Goal: Task Accomplishment & Management: Complete application form

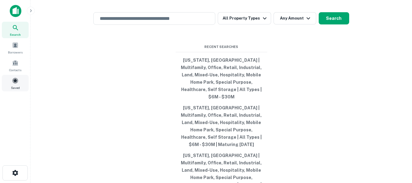
click at [14, 80] on span at bounding box center [15, 80] width 7 height 7
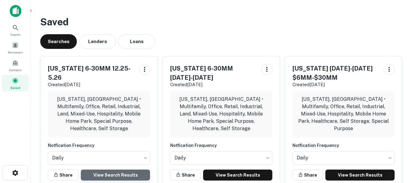
click at [119, 169] on link "View Search Results" at bounding box center [115, 174] width 69 height 11
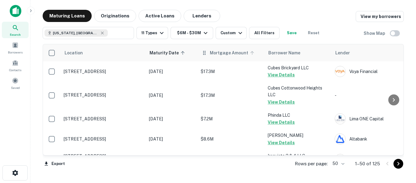
click at [227, 52] on span "Mortgage Amount" at bounding box center [233, 52] width 46 height 7
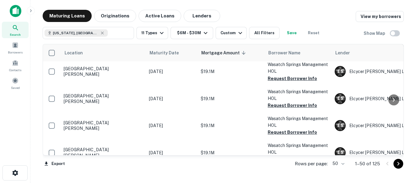
scroll to position [1080, 0]
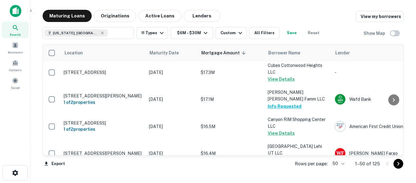
click at [398, 164] on icon "Go to next page" at bounding box center [398, 163] width 7 height 7
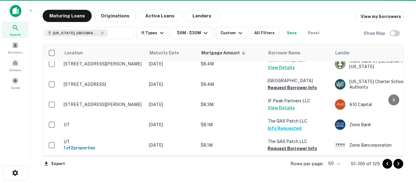
scroll to position [986, 0]
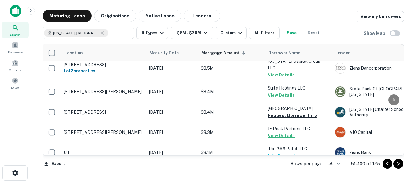
click at [400, 163] on icon "Go to next page" at bounding box center [398, 163] width 7 height 7
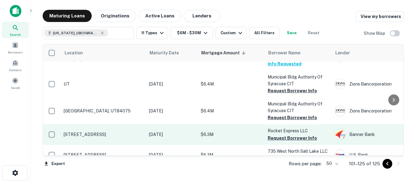
scroll to position [464, 0]
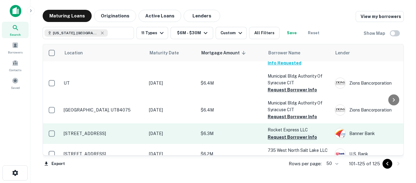
click at [291, 133] on button "Request Borrower Info" at bounding box center [292, 136] width 49 height 7
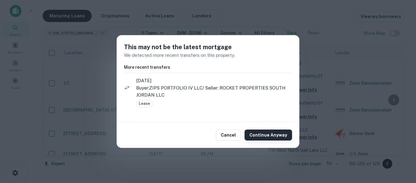
click at [264, 135] on button "Continue Anyway" at bounding box center [269, 134] width 48 height 11
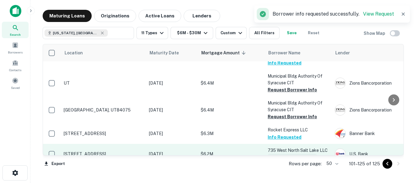
click at [291, 153] on button "Request Borrower Info" at bounding box center [292, 156] width 49 height 7
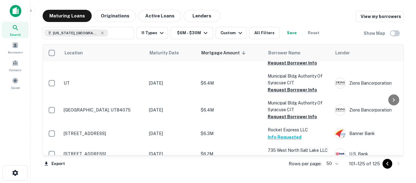
click at [283, 173] on button "Request Borrower Info" at bounding box center [292, 176] width 49 height 7
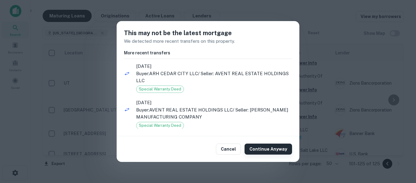
click at [265, 148] on button "Continue Anyway" at bounding box center [269, 148] width 48 height 11
